Goal: Transaction & Acquisition: Purchase product/service

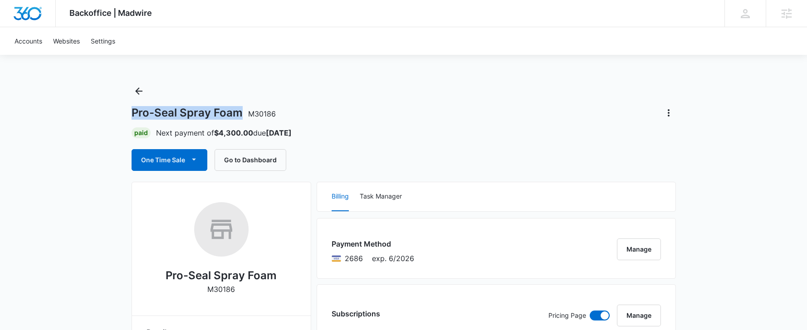
drag, startPoint x: 241, startPoint y: 112, endPoint x: 107, endPoint y: 113, distance: 134.8
copy h1 "Pro-Seal Spray Foam"
click at [180, 161] on button "One Time Sale" at bounding box center [170, 160] width 76 height 22
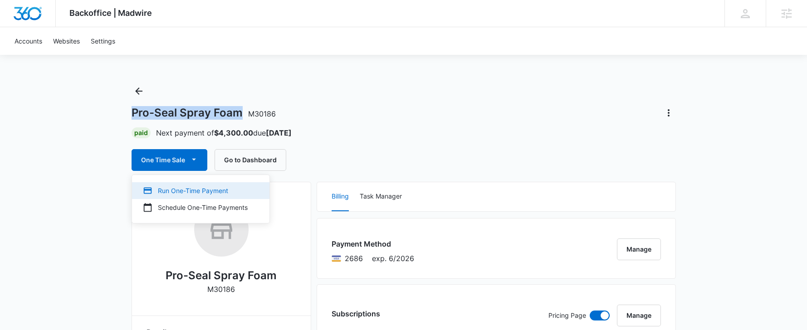
click at [195, 189] on div "Run One-Time Payment" at bounding box center [195, 191] width 105 height 10
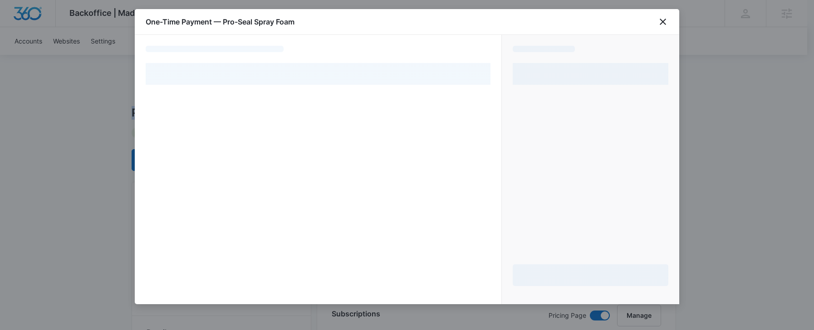
select select "pm_1Rb0DYA4n8RTgNjUYNCStcqL"
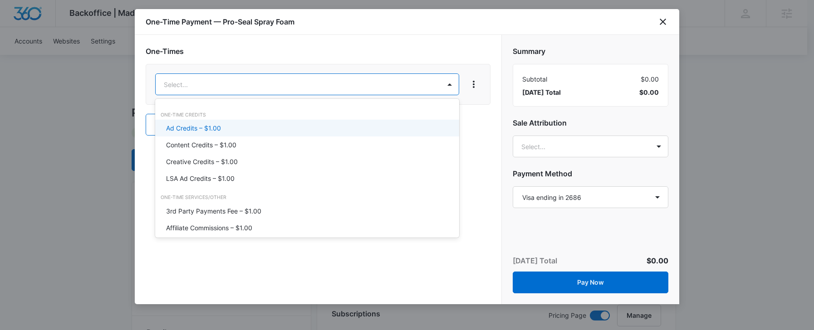
click at [223, 128] on div "Ad Credits – $1.00" at bounding box center [306, 128] width 280 height 10
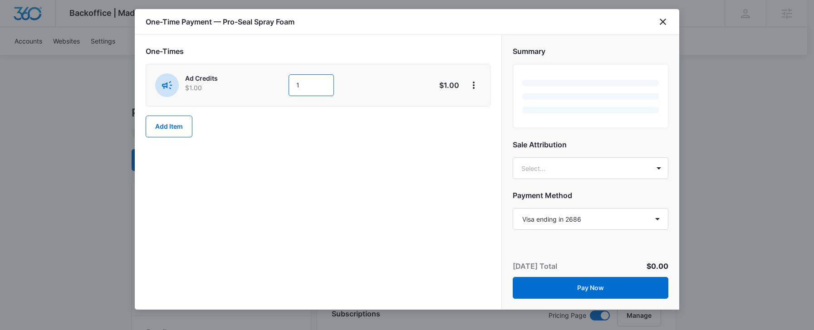
drag, startPoint x: 321, startPoint y: 82, endPoint x: 266, endPoint y: 84, distance: 55.4
click at [266, 84] on div "Ad Credits $1.00 1" at bounding box center [285, 86] width 261 height 24
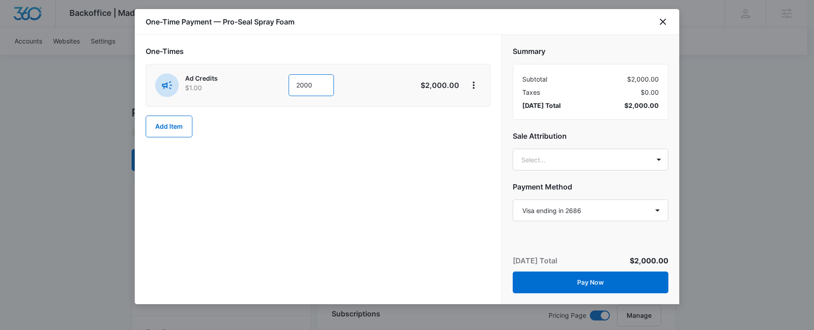
type input "2000"
click at [437, 131] on div "One-Times Ad Credits $1.00 2000 $2,000.00 Add Item" at bounding box center [318, 92] width 345 height 92
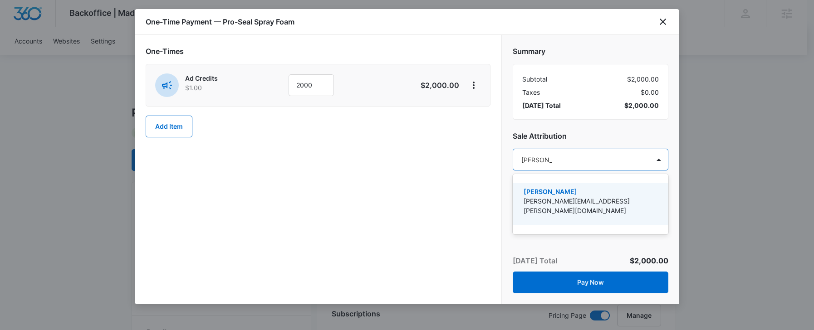
type input "[PERSON_NAME]"
click at [535, 204] on p "[PERSON_NAME][EMAIL_ADDRESS][PERSON_NAME][DOMAIN_NAME]" at bounding box center [590, 205] width 132 height 19
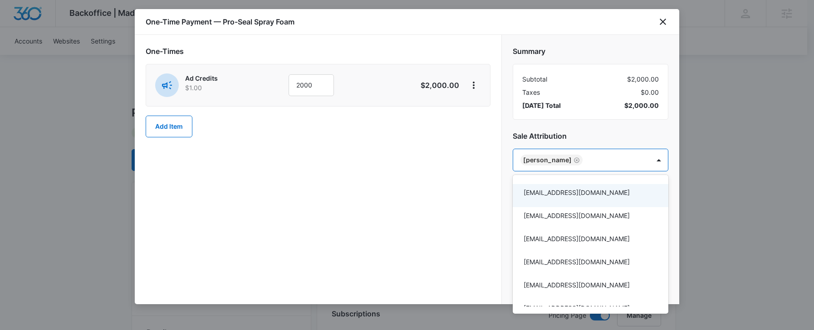
click at [399, 204] on div at bounding box center [407, 165] width 814 height 330
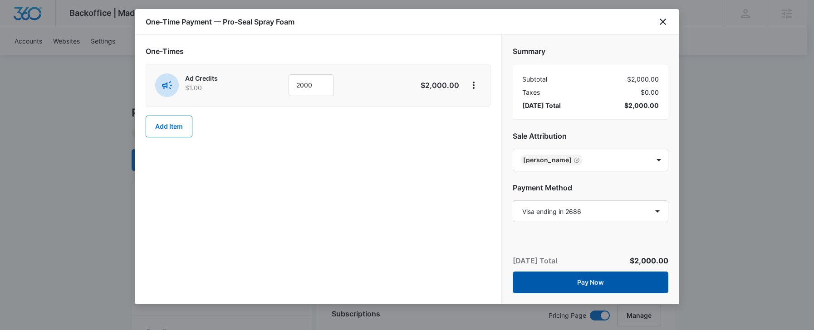
click at [607, 285] on button "Pay Now" at bounding box center [591, 283] width 156 height 22
